Goal: Register for event/course

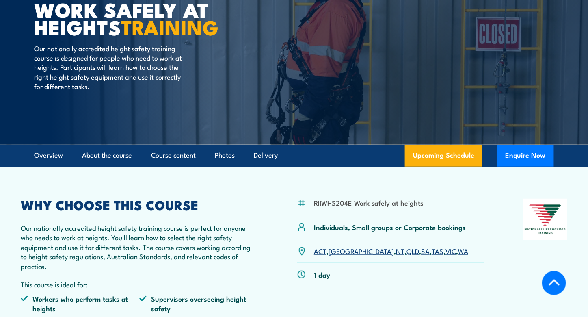
scroll to position [163, 0]
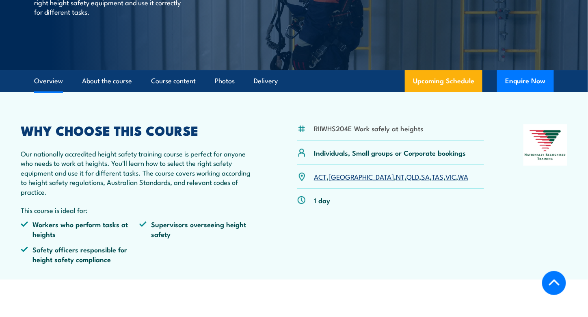
click at [421, 178] on link "SA" at bounding box center [425, 177] width 9 height 10
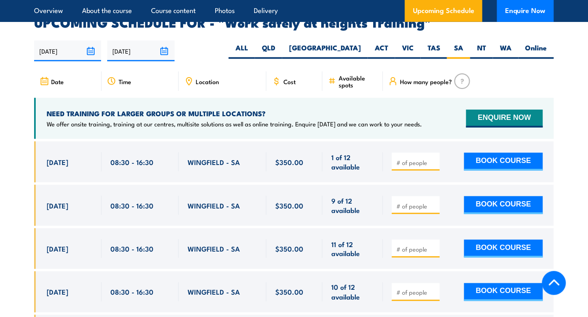
scroll to position [1300, 0]
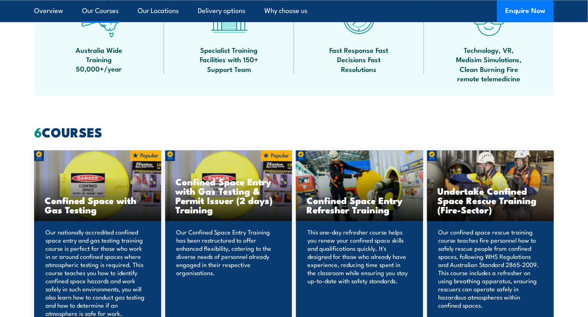
scroll to position [610, 0]
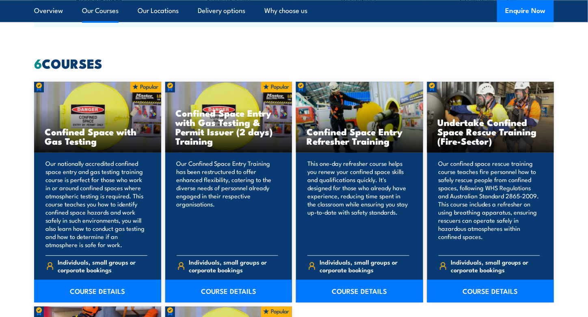
click at [83, 127] on h3 "Confined Space with Gas Testing" at bounding box center [98, 136] width 106 height 19
click at [100, 287] on link "COURSE DETAILS" at bounding box center [97, 291] width 127 height 23
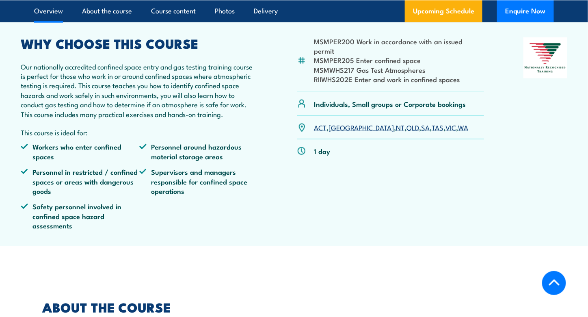
scroll to position [284, 0]
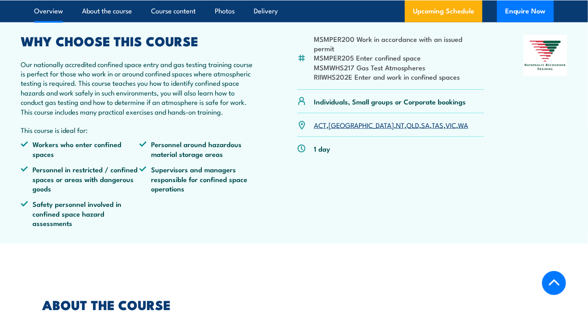
click at [421, 120] on link "SA" at bounding box center [425, 125] width 9 height 10
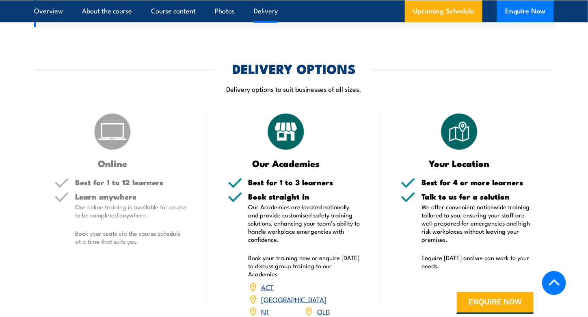
scroll to position [909, 0]
